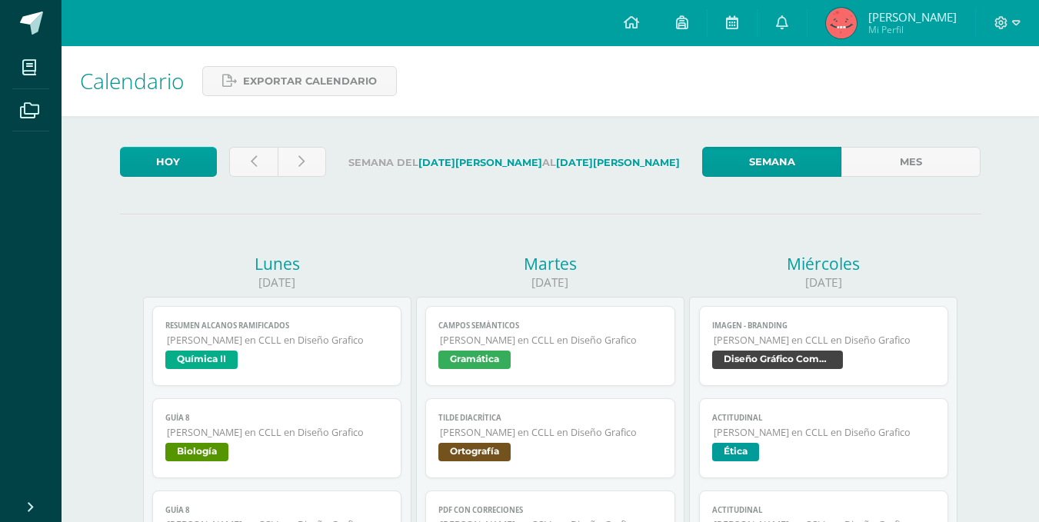
scroll to position [1000, 0]
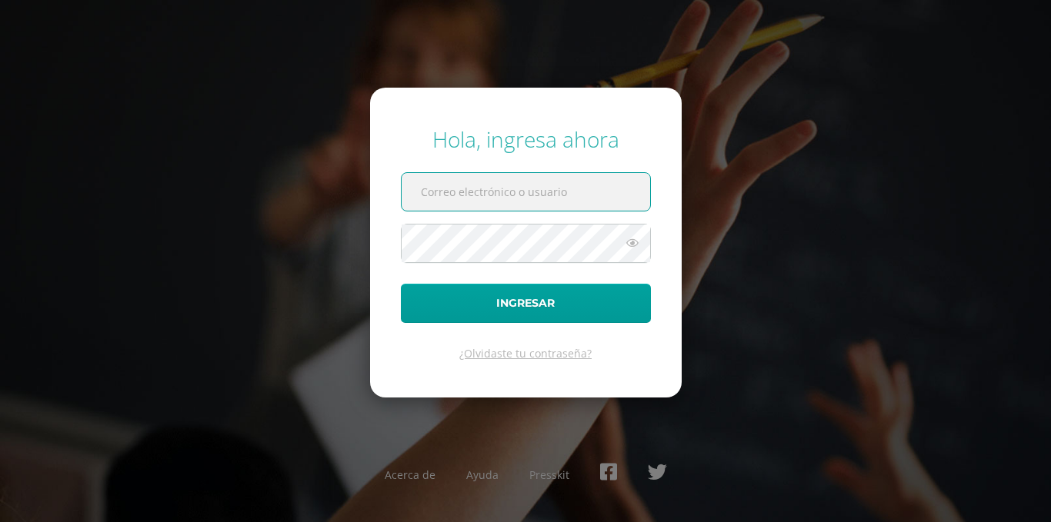
click at [498, 193] on input "text" at bounding box center [526, 192] width 248 height 38
type input "[EMAIL_ADDRESS][PERSON_NAME][DOMAIN_NAME]"
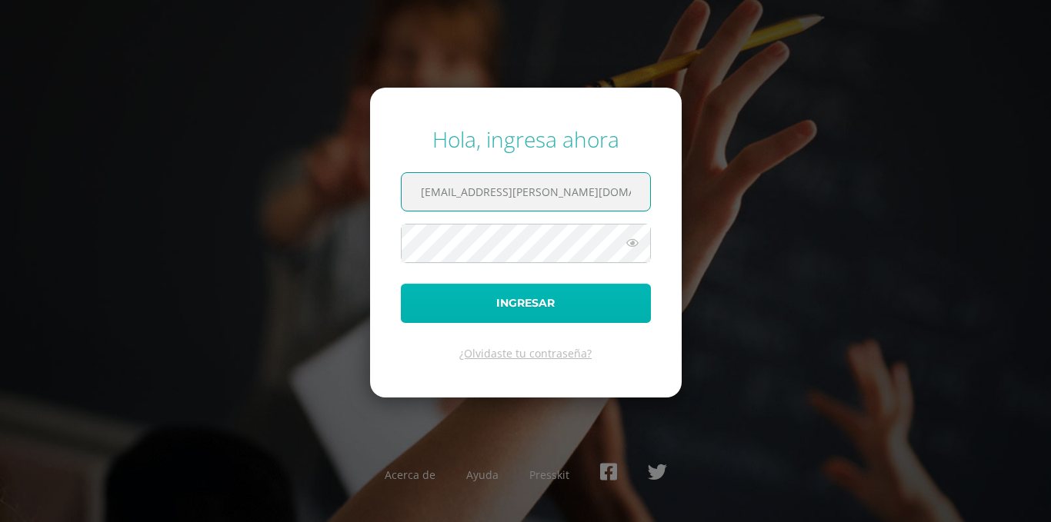
click at [538, 317] on button "Ingresar" at bounding box center [526, 303] width 250 height 39
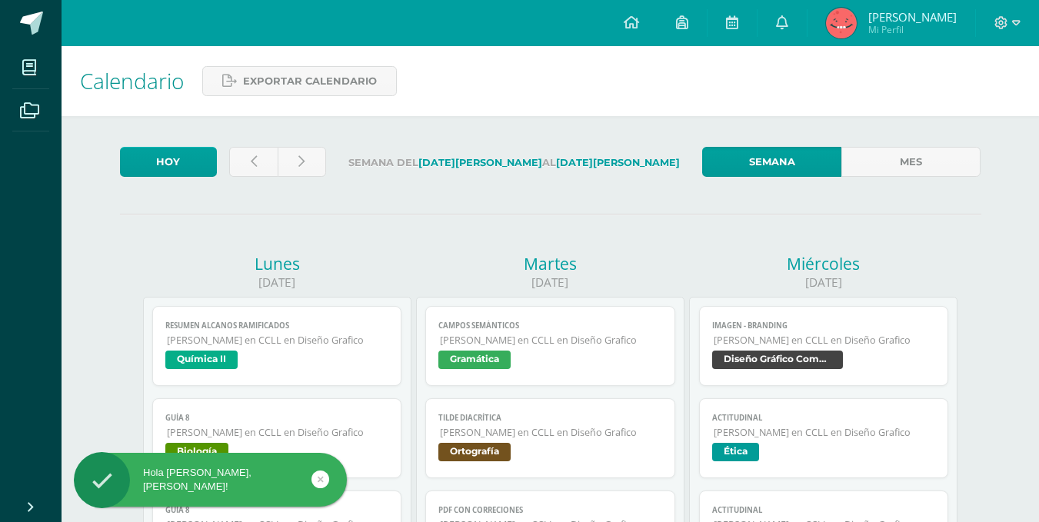
scroll to position [308, 0]
